Goal: Task Accomplishment & Management: Complete application form

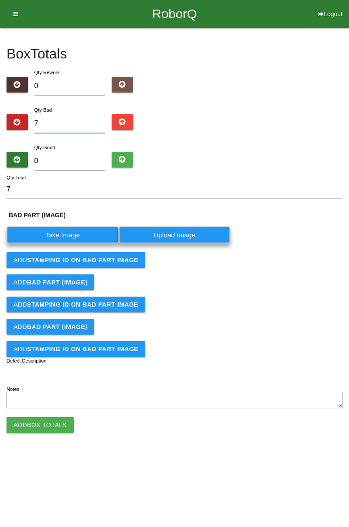
click at [82, 121] on input "7" at bounding box center [69, 123] width 71 height 19
type input "0"
type input "9"
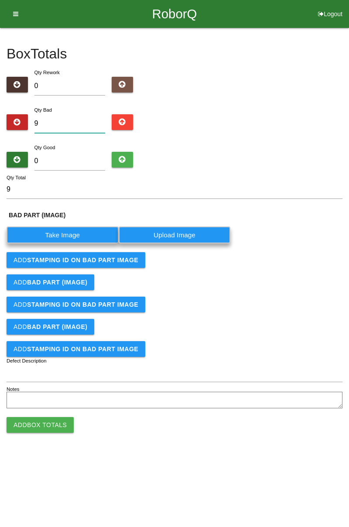
type input "9"
click at [77, 237] on label "Take Image" at bounding box center [63, 235] width 112 height 17
click at [0, 0] on \(IMAGE\) "Take Image" at bounding box center [0, 0] width 0 height 0
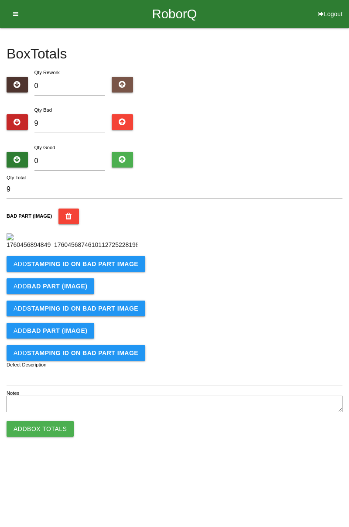
scroll to position [49, 0]
click at [93, 268] on b "STAMPING ID on BAD PART Image" at bounding box center [82, 264] width 111 height 7
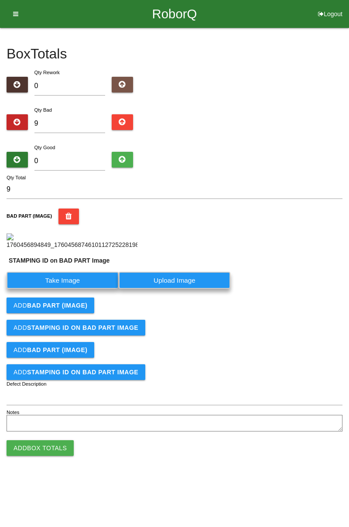
click at [64, 289] on label "Take Image" at bounding box center [63, 280] width 112 height 17
click at [0, 0] on PART "Take Image" at bounding box center [0, 0] width 0 height 0
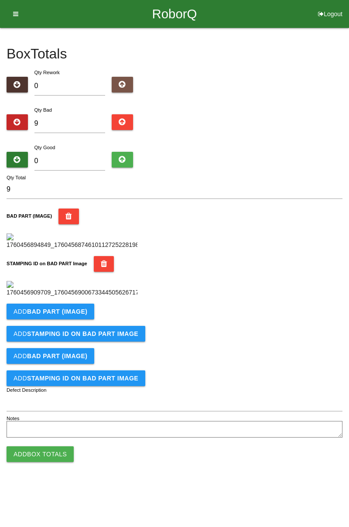
scroll to position [192, 0]
click at [78, 320] on button "Add BAD PART (IMAGE)" at bounding box center [51, 312] width 88 height 16
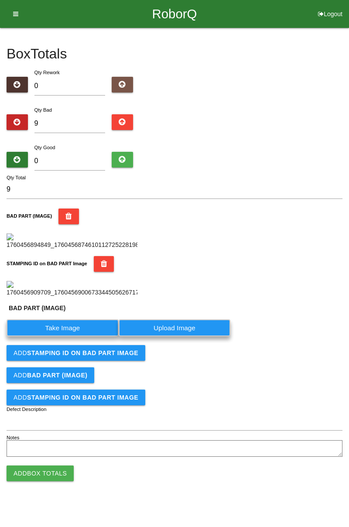
click at [72, 337] on label "Take Image" at bounding box center [63, 328] width 112 height 17
click at [0, 0] on \(IMAGE\) "Take Image" at bounding box center [0, 0] width 0 height 0
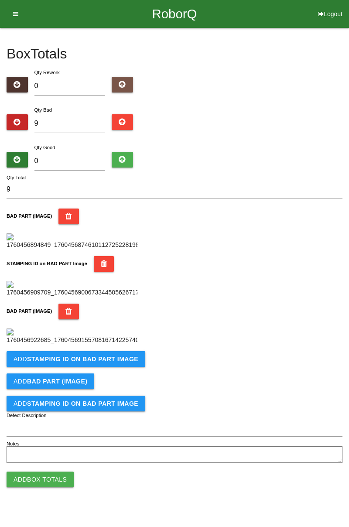
scroll to position [335, 0]
click at [114, 363] on b "STAMPING ID on BAD PART Image" at bounding box center [82, 359] width 111 height 7
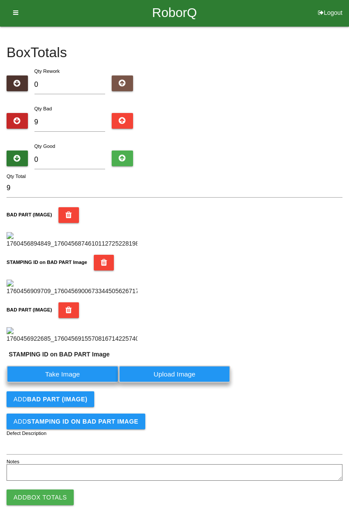
click at [90, 383] on label "Take Image" at bounding box center [63, 374] width 112 height 17
click at [0, 0] on PART "Take Image" at bounding box center [0, 0] width 0 height 0
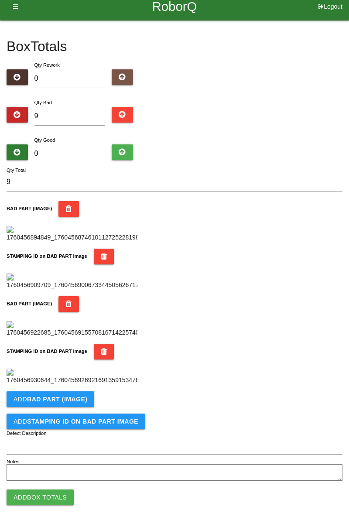
scroll to position [479, 0]
click at [73, 398] on b "BAD PART (IMAGE)" at bounding box center [57, 399] width 60 height 7
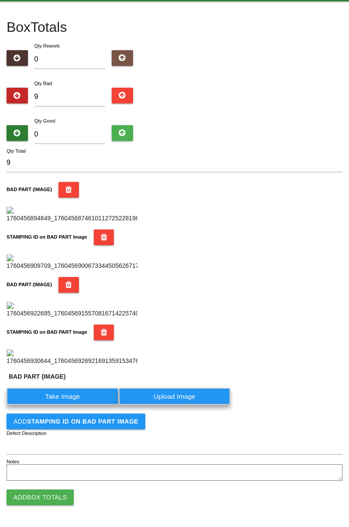
click at [69, 405] on label "Take Image" at bounding box center [63, 396] width 112 height 17
click at [0, 0] on \(IMAGE\) "Take Image" at bounding box center [0, 0] width 0 height 0
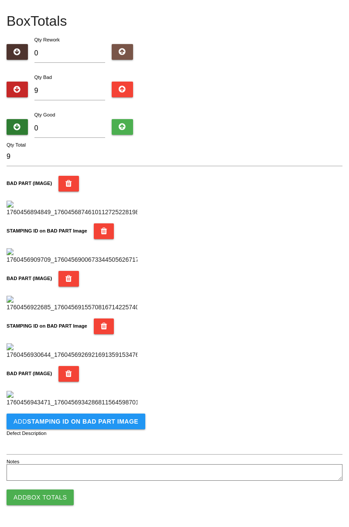
scroll to position [622, 0]
click at [117, 423] on b "STAMPING ID on BAD PART Image" at bounding box center [82, 421] width 111 height 7
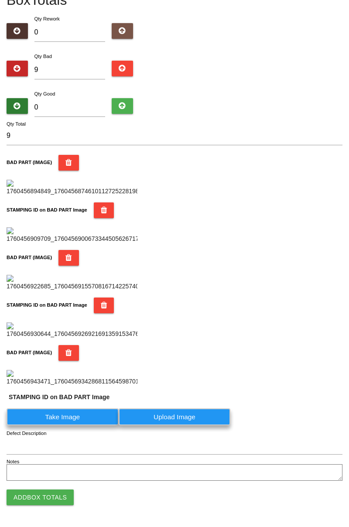
scroll to position [643, 0]
click at [83, 415] on label "Take Image" at bounding box center [63, 417] width 112 height 17
click at [0, 0] on PART "Take Image" at bounding box center [0, 0] width 0 height 0
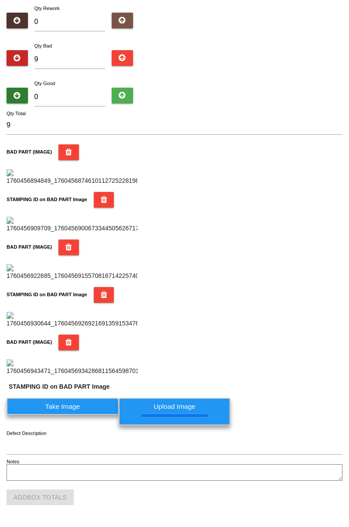
scroll to position [0, 0]
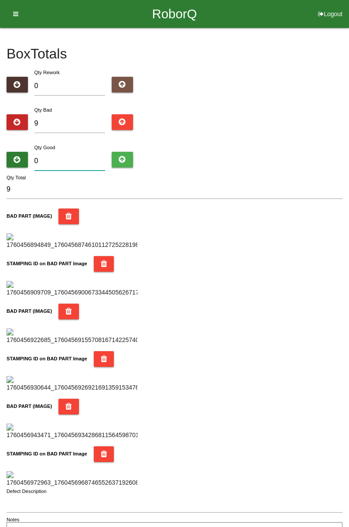
click at [97, 152] on input "0" at bounding box center [69, 161] width 71 height 19
type input "7"
type input "16"
type input "75"
type input "84"
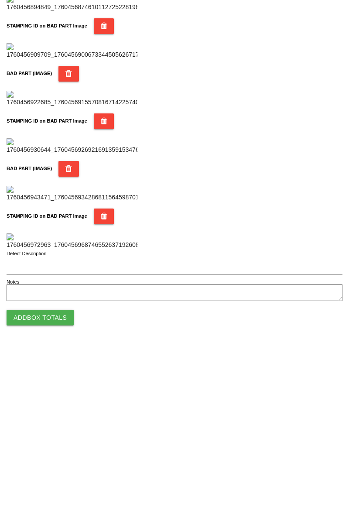
type input "75"
click at [59, 499] on button "Add Box Totals" at bounding box center [40, 498] width 67 height 16
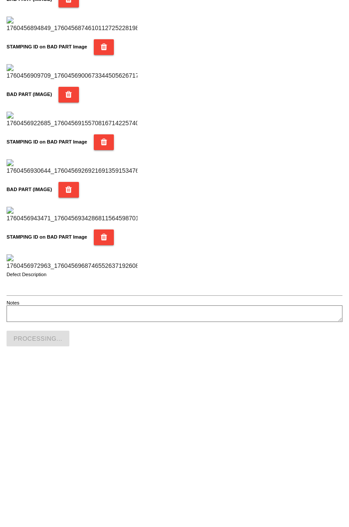
scroll to position [765, 0]
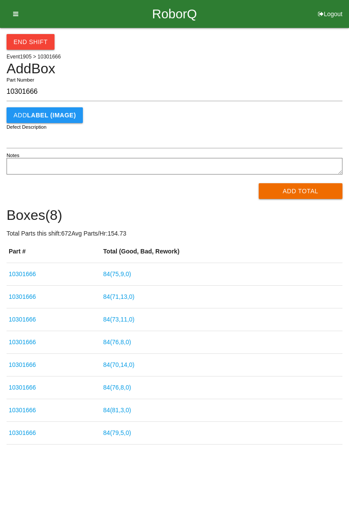
type input "10301666"
click at [294, 199] on button "Add Total" at bounding box center [301, 191] width 84 height 16
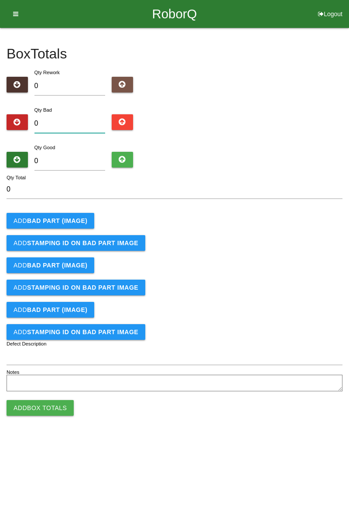
click at [79, 121] on input "0" at bounding box center [69, 123] width 71 height 19
type input "3"
click at [75, 223] on b "BAD PART (IMAGE)" at bounding box center [57, 220] width 60 height 7
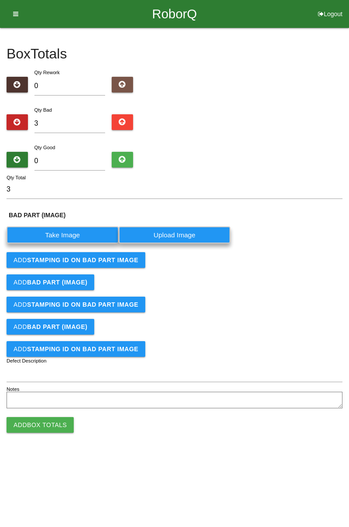
click at [74, 235] on label "Take Image" at bounding box center [63, 235] width 112 height 17
click at [0, 0] on \(IMAGE\) "Take Image" at bounding box center [0, 0] width 0 height 0
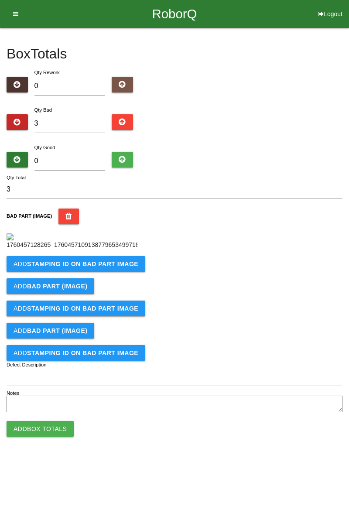
scroll to position [49, 0]
click at [124, 272] on button "Add STAMPING ID on BAD PART Image" at bounding box center [76, 264] width 139 height 16
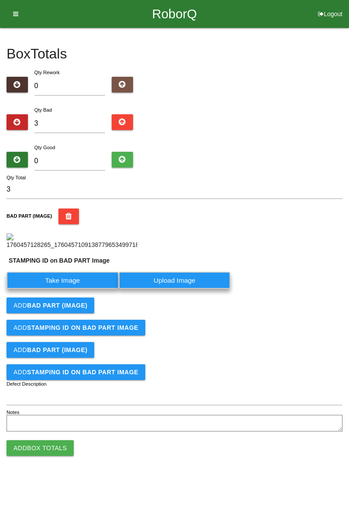
click at [82, 289] on label "Take Image" at bounding box center [63, 280] width 112 height 17
click at [0, 0] on PART "Take Image" at bounding box center [0, 0] width 0 height 0
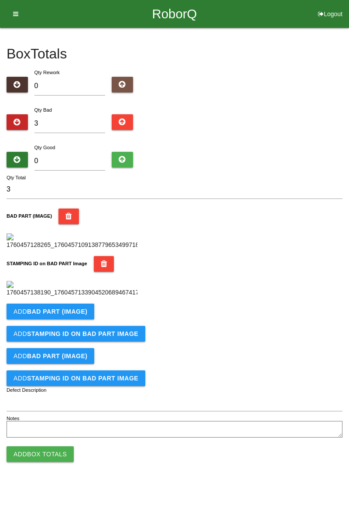
scroll to position [192, 0]
click at [74, 315] on b "BAD PART (IMAGE)" at bounding box center [57, 311] width 60 height 7
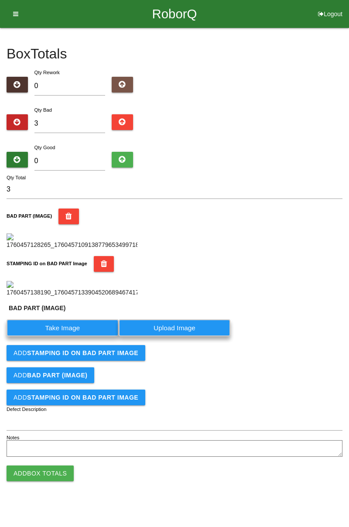
click at [71, 337] on label "Take Image" at bounding box center [63, 328] width 112 height 17
click at [0, 0] on \(IMAGE\) "Take Image" at bounding box center [0, 0] width 0 height 0
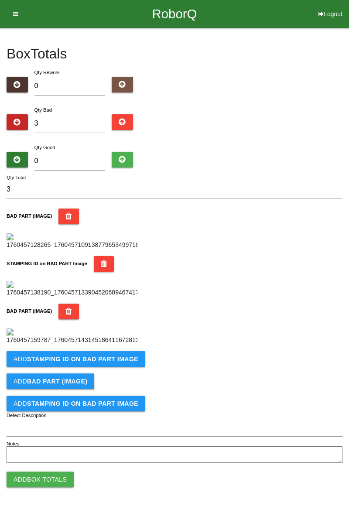
scroll to position [335, 0]
click at [105, 367] on button "Add STAMPING ID on BAD PART Image" at bounding box center [76, 359] width 139 height 16
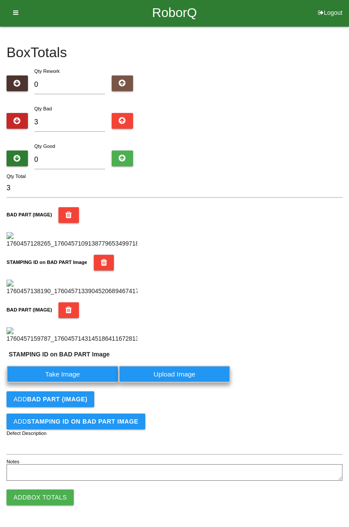
click at [69, 383] on label "Take Image" at bounding box center [63, 374] width 112 height 17
click at [0, 0] on PART "Take Image" at bounding box center [0, 0] width 0 height 0
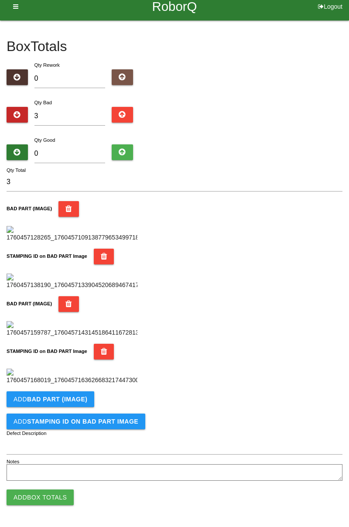
scroll to position [479, 0]
click at [78, 395] on button "Add BAD PART (IMAGE)" at bounding box center [51, 400] width 88 height 16
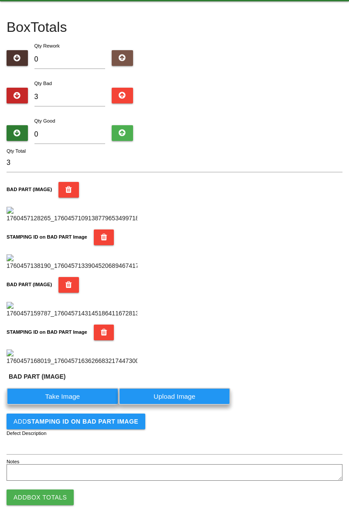
click at [71, 405] on label "Take Image" at bounding box center [63, 396] width 112 height 17
click at [0, 0] on \(IMAGE\) "Take Image" at bounding box center [0, 0] width 0 height 0
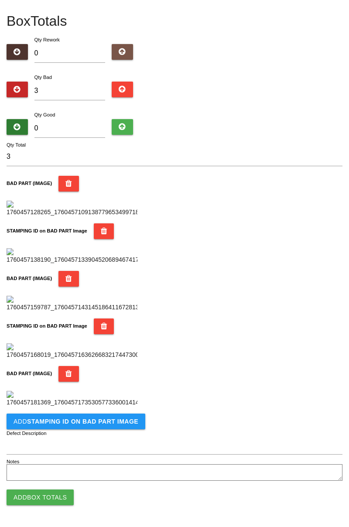
scroll to position [622, 0]
click at [110, 427] on button "Add STAMPING ID on BAD PART Image" at bounding box center [76, 422] width 139 height 16
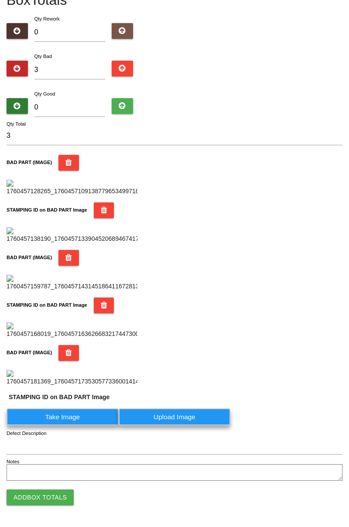
click at [86, 426] on label "Take Image" at bounding box center [63, 417] width 112 height 17
click at [0, 0] on PART "Take Image" at bounding box center [0, 0] width 0 height 0
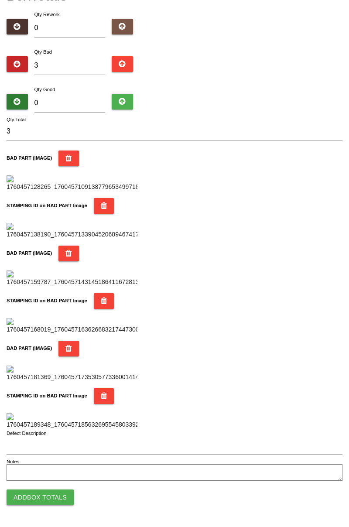
scroll to position [0, 0]
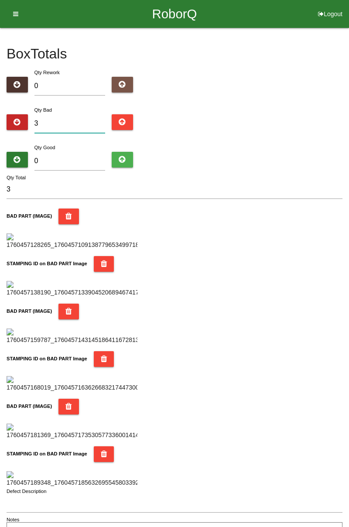
click at [71, 119] on input "3" at bounding box center [69, 123] width 71 height 19
click at [87, 159] on input "0" at bounding box center [69, 161] width 71 height 19
type input "7"
type input "10"
type input "71"
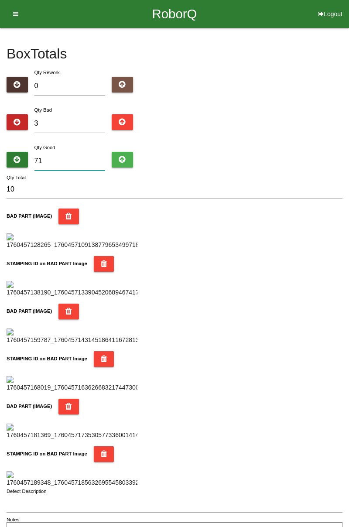
type input "74"
type input "7"
type input "10"
type input "0"
type input "3"
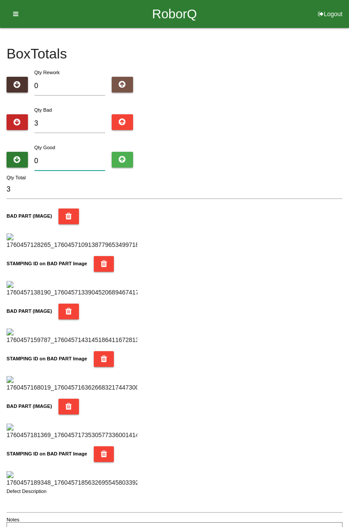
type input "8"
type input "11"
type input "81"
type input "84"
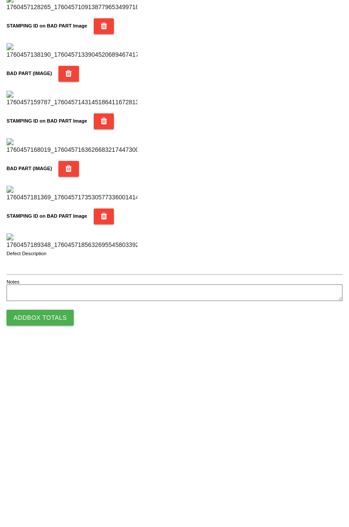
type input "81"
click at [57, 499] on button "Add Box Totals" at bounding box center [40, 498] width 67 height 16
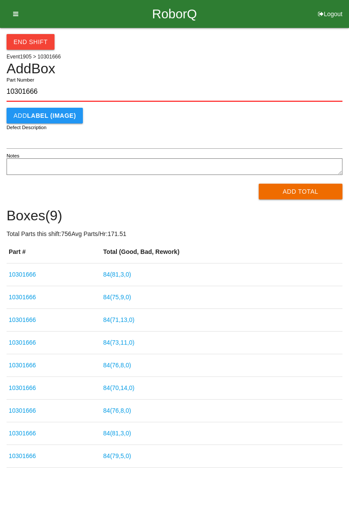
type input "10301666"
click at [308, 186] on button "Add Total" at bounding box center [301, 192] width 84 height 16
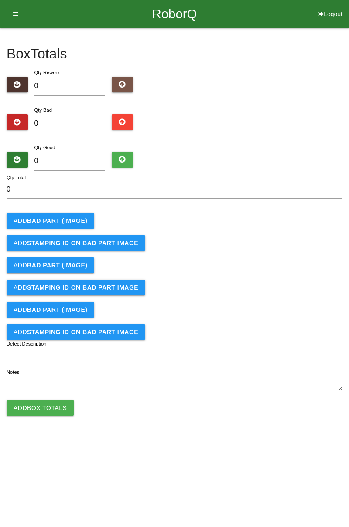
click at [72, 123] on input "0" at bounding box center [69, 123] width 71 height 19
